Goal: Go to known website

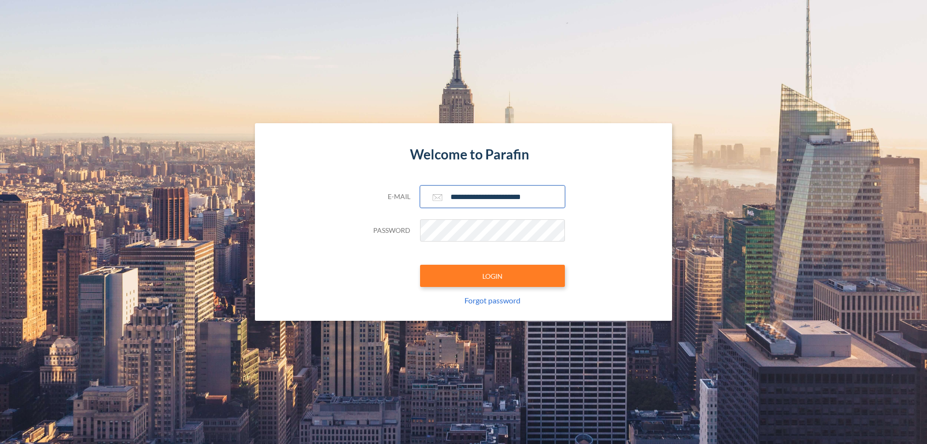
type input "**********"
click at [493, 276] on button "LOGIN" at bounding box center [492, 276] width 145 height 22
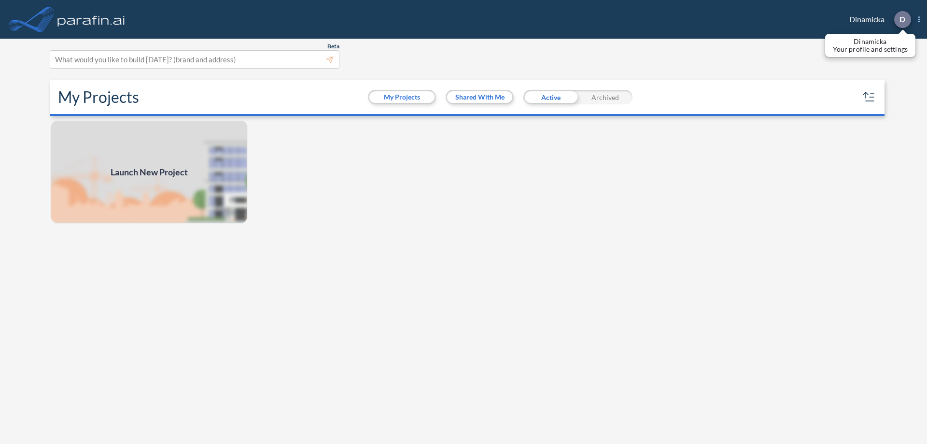
click at [902, 19] on p "D" at bounding box center [903, 19] width 6 height 9
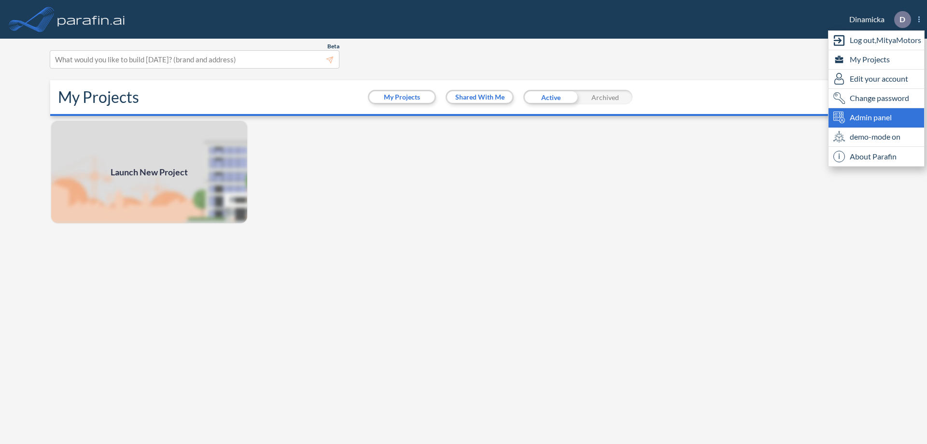
click at [877, 117] on span "Admin panel" at bounding box center [871, 118] width 42 height 12
